Goal: Information Seeking & Learning: Compare options

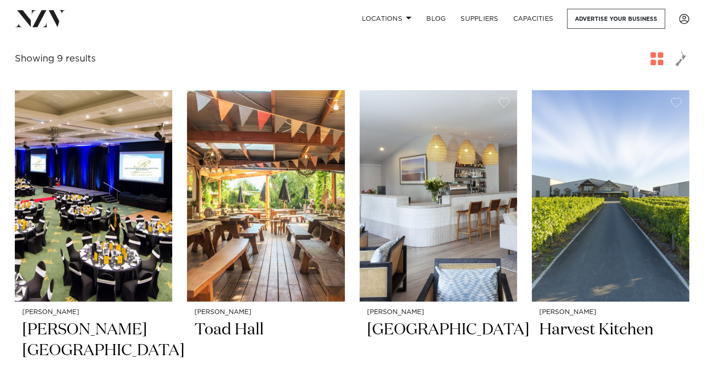
scroll to position [310, 0]
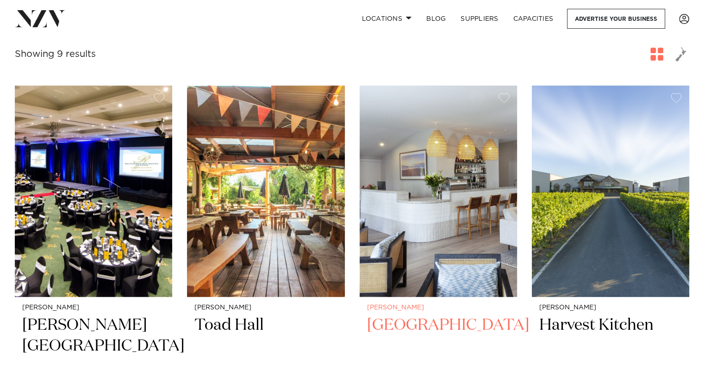
click at [446, 324] on h2 "[GEOGRAPHIC_DATA]" at bounding box center [438, 346] width 143 height 63
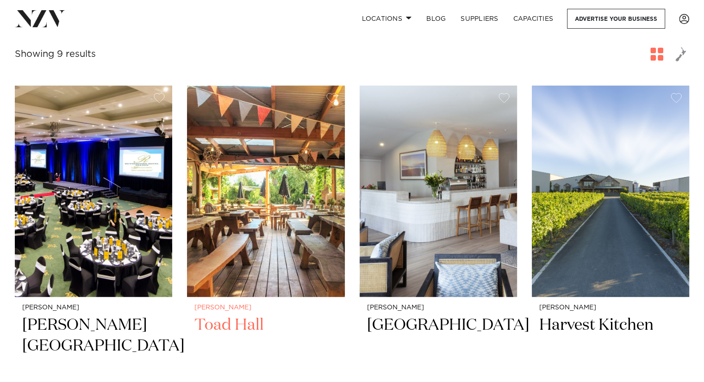
click at [239, 324] on h2 "Toad Hall" at bounding box center [265, 346] width 143 height 63
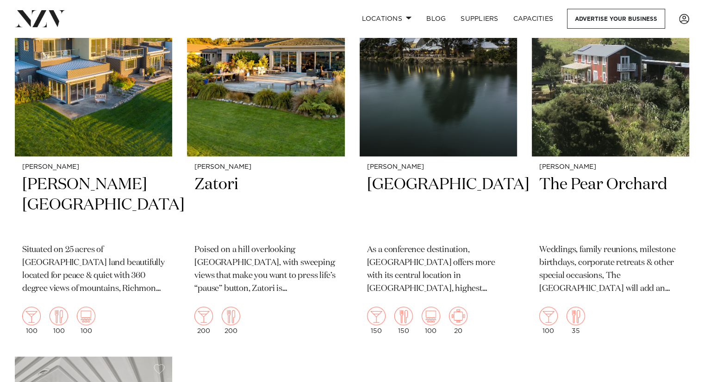
scroll to position [872, 0]
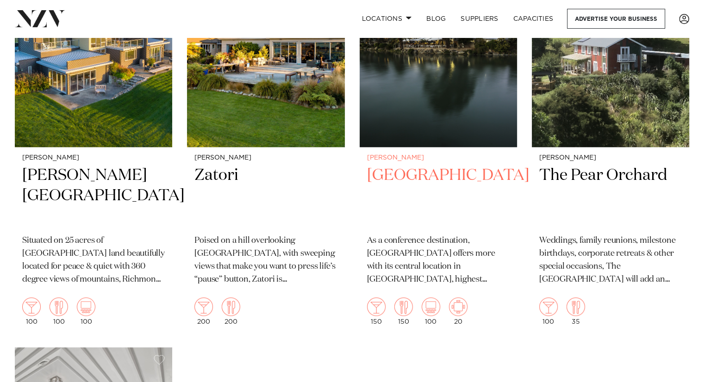
click at [397, 171] on h2 "[GEOGRAPHIC_DATA]" at bounding box center [438, 196] width 143 height 63
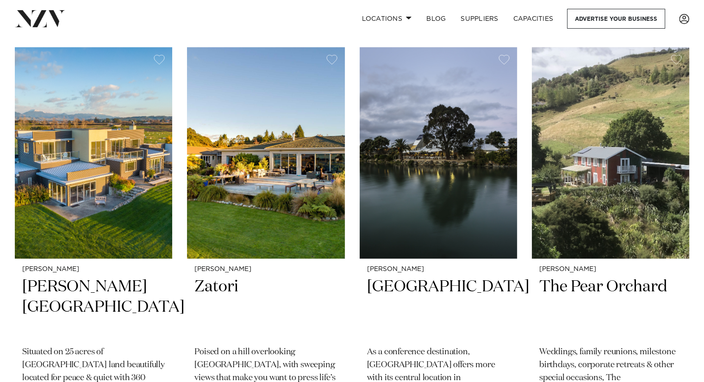
scroll to position [844, 0]
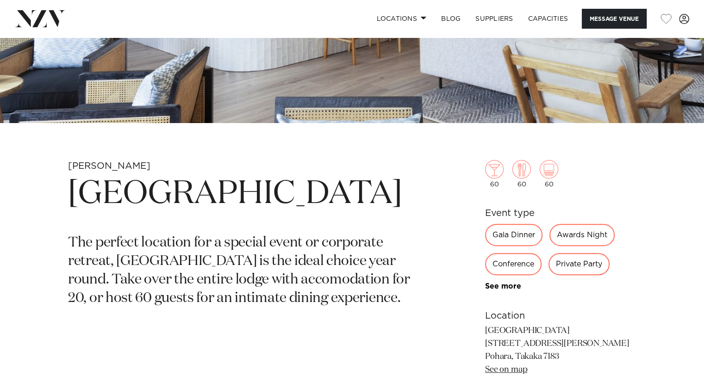
scroll to position [293, 0]
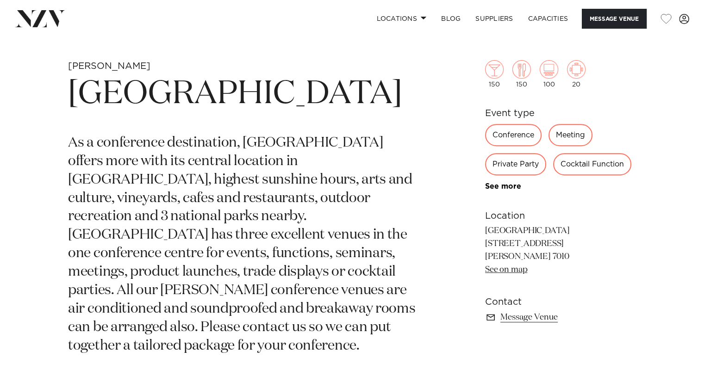
scroll to position [306, 0]
